Goal: Task Accomplishment & Management: Manage account settings

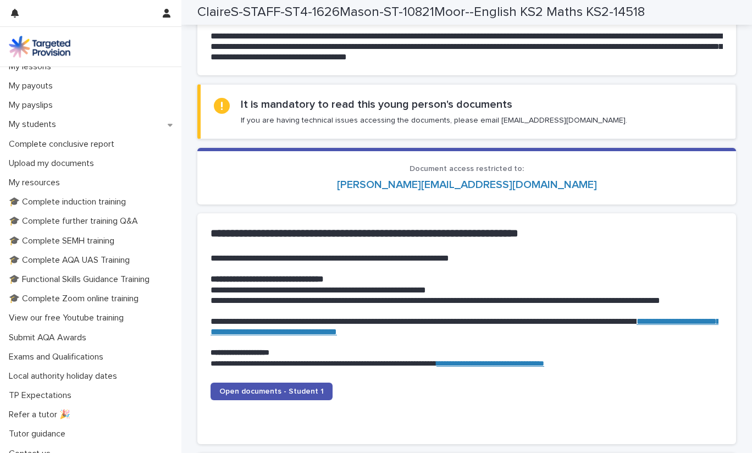
scroll to position [175, 0]
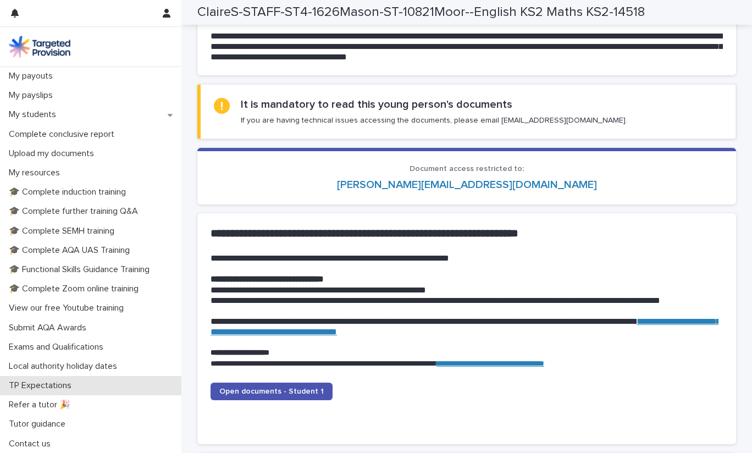
click at [121, 390] on div "TP Expectations" at bounding box center [90, 385] width 181 height 19
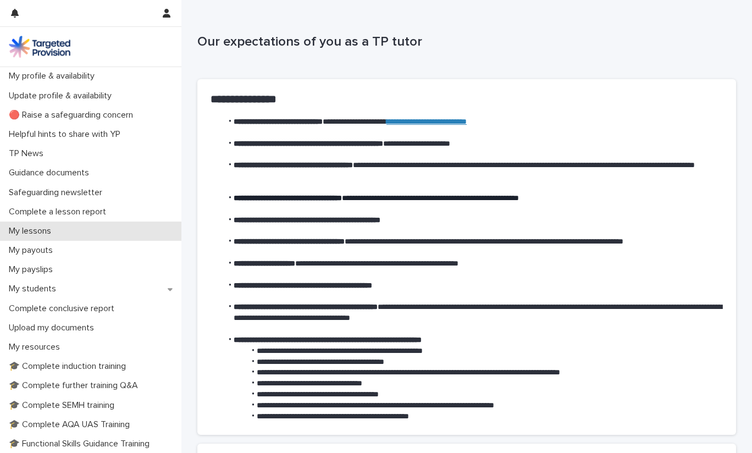
click at [96, 230] on div "My lessons" at bounding box center [90, 230] width 181 height 19
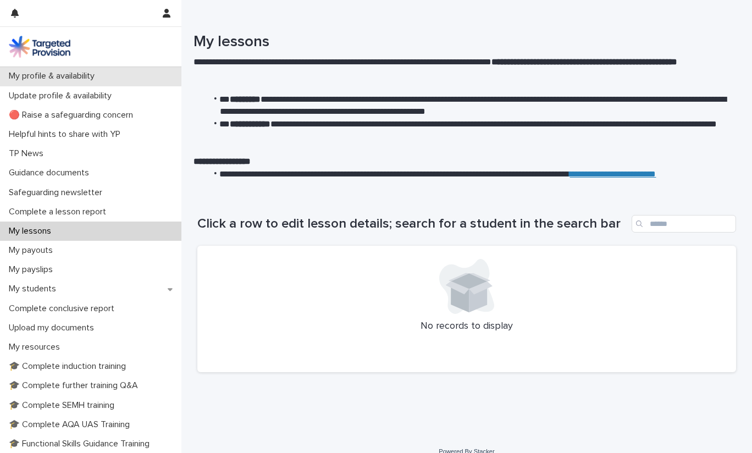
click at [87, 80] on p "My profile & availability" at bounding box center [53, 76] width 99 height 10
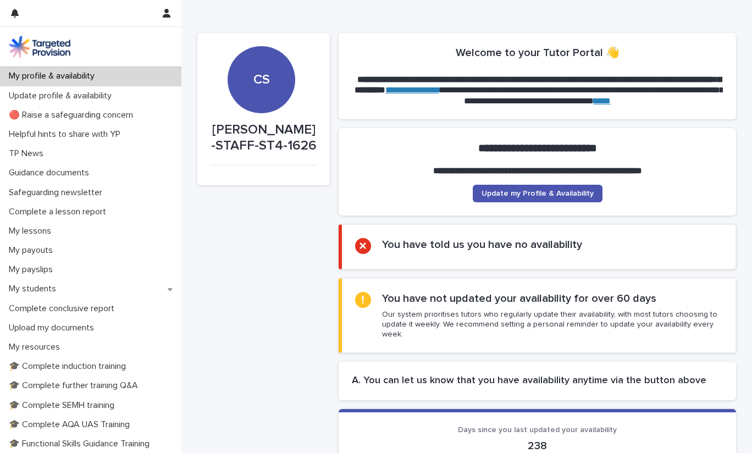
scroll to position [1, 0]
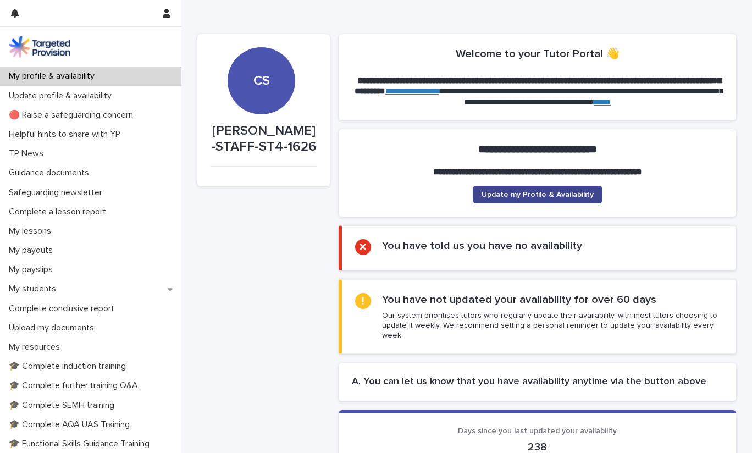
click at [512, 195] on span "Update my Profile & Availability" at bounding box center [537, 195] width 112 height 8
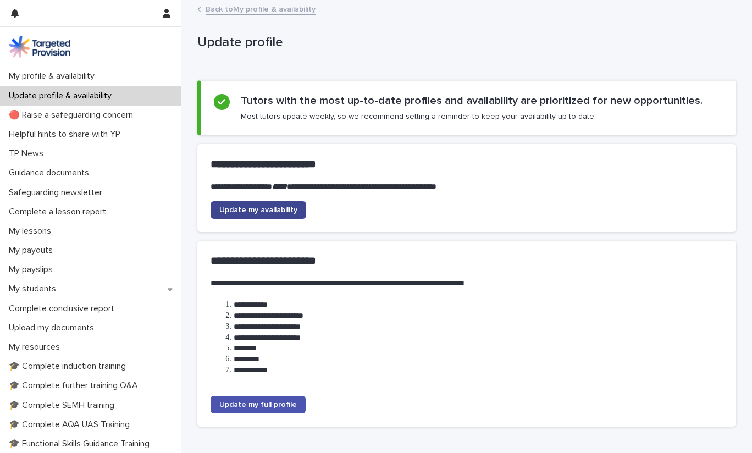
click at [283, 204] on link "Update my availability" at bounding box center [258, 210] width 96 height 18
